Goal: Task Accomplishment & Management: Manage account settings

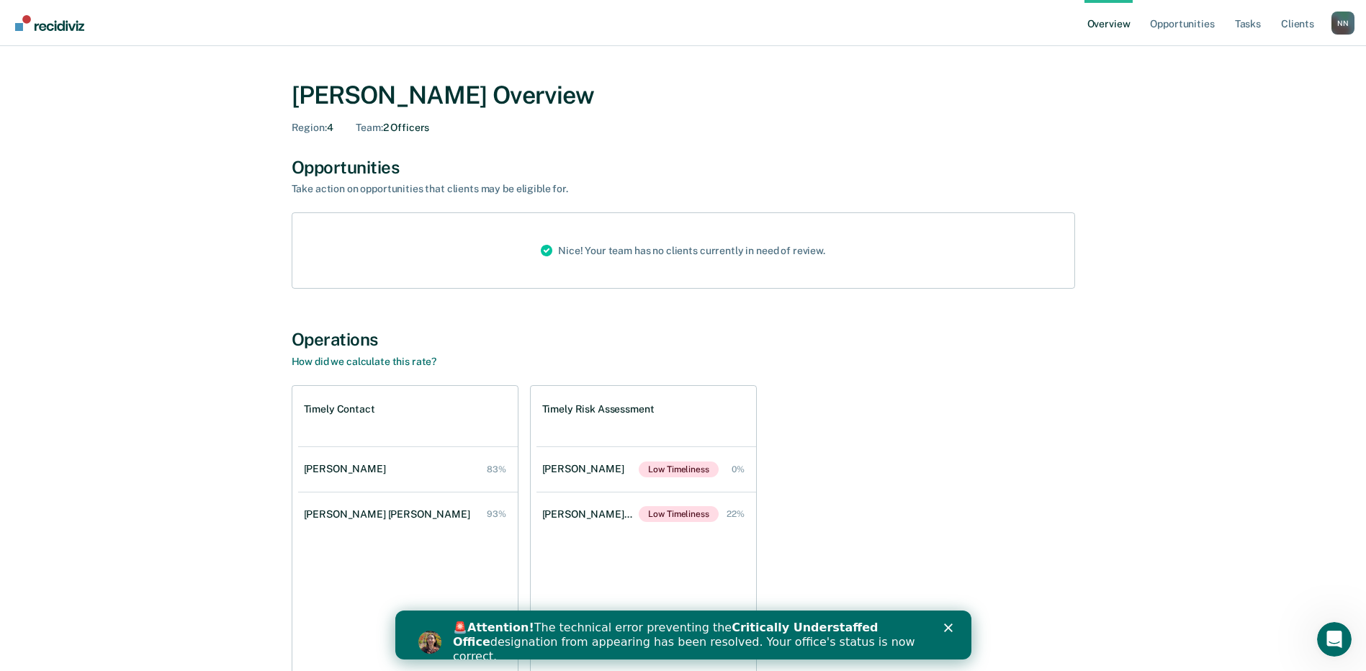
click at [946, 624] on icon "Close" at bounding box center [947, 628] width 9 height 9
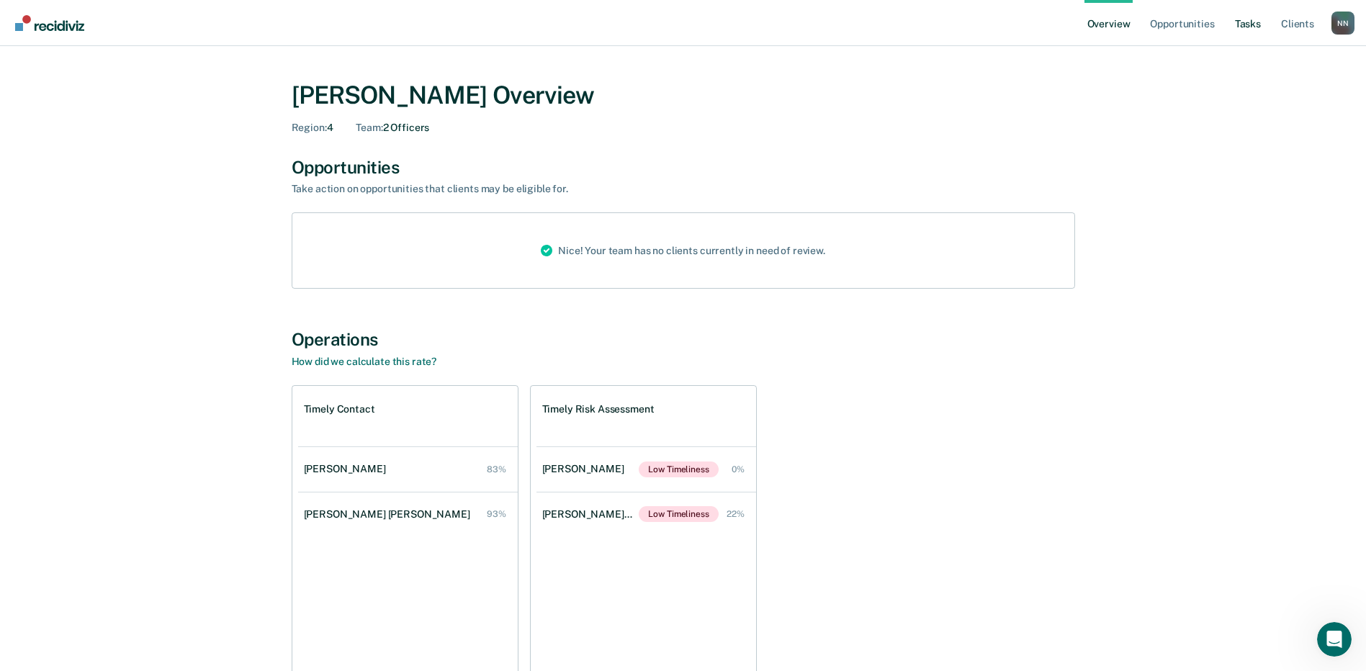
click at [1257, 22] on link "Tasks" at bounding box center [1248, 23] width 32 height 46
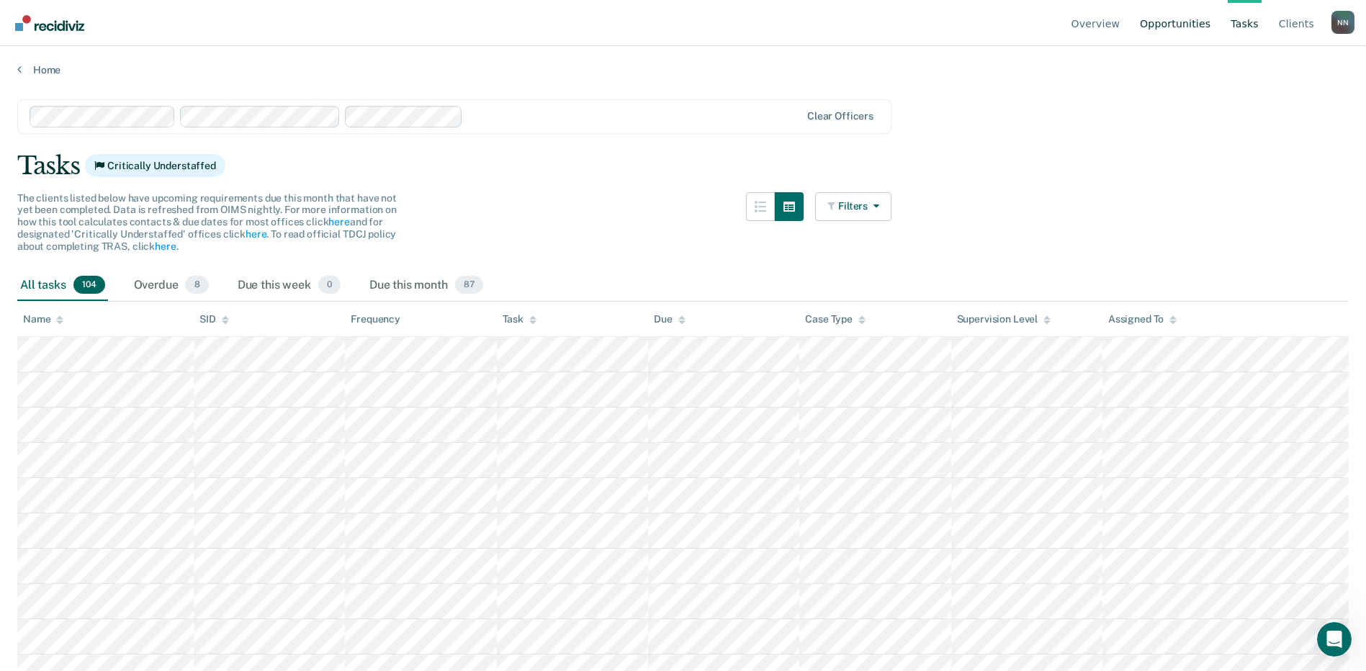
click at [1194, 18] on link "Opportunities" at bounding box center [1175, 23] width 76 height 46
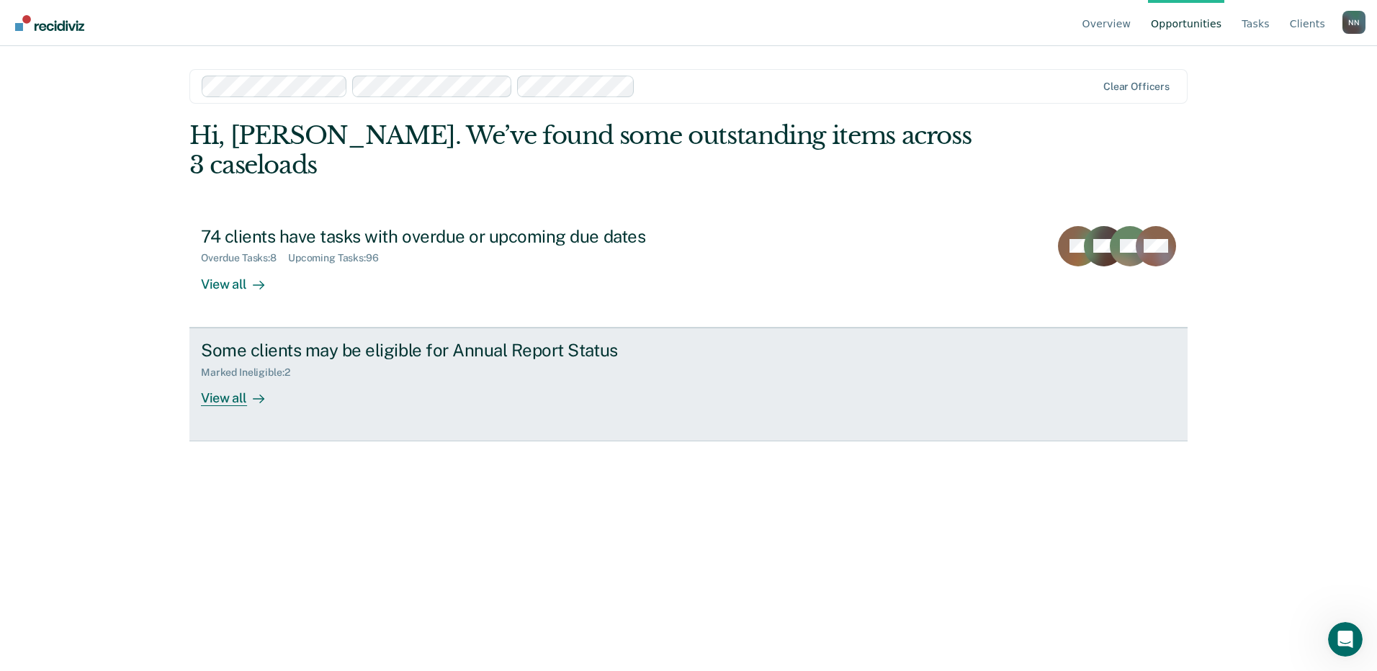
click at [344, 340] on div "Some clients may be eligible for Annual Report Status" at bounding box center [453, 350] width 505 height 21
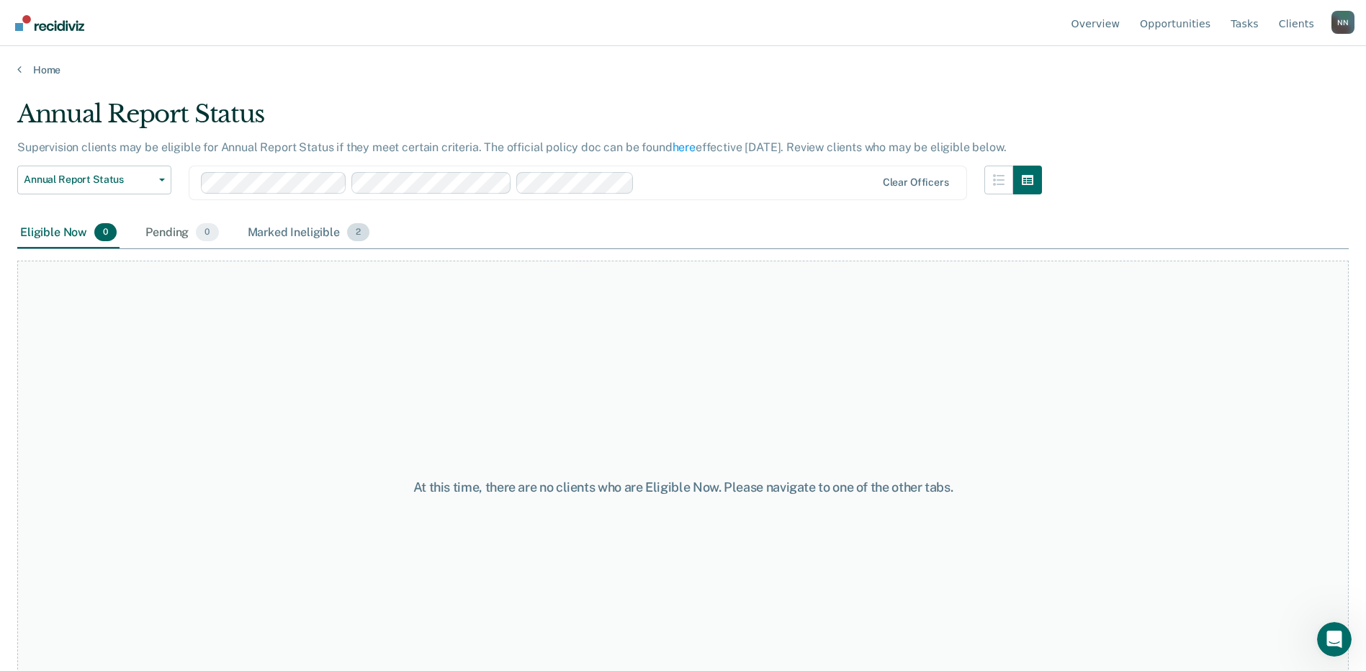
click at [316, 234] on div "Marked Ineligible 2" at bounding box center [309, 233] width 128 height 32
